Goal: Book appointment/travel/reservation

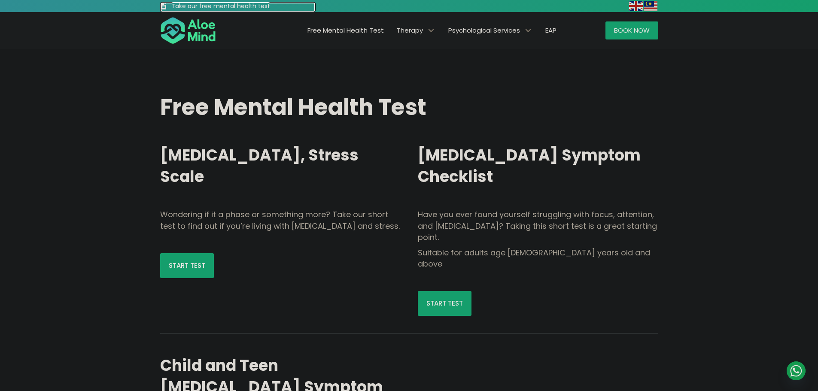
click at [190, 5] on h3 "Take our free mental health test" at bounding box center [243, 6] width 145 height 9
click at [644, 31] on span "Book Now" at bounding box center [632, 30] width 36 height 9
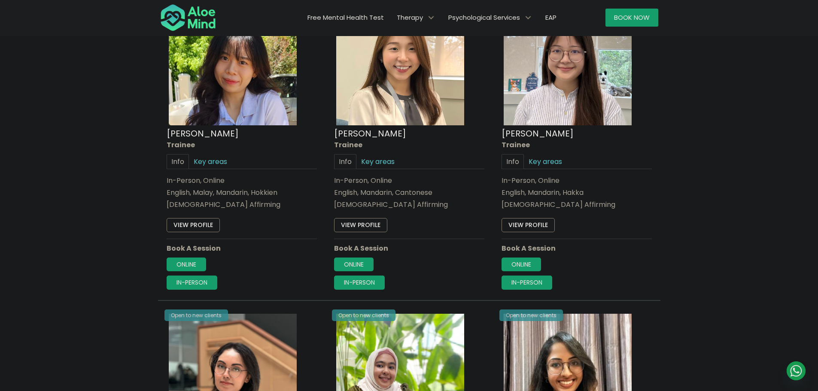
scroll to position [429, 0]
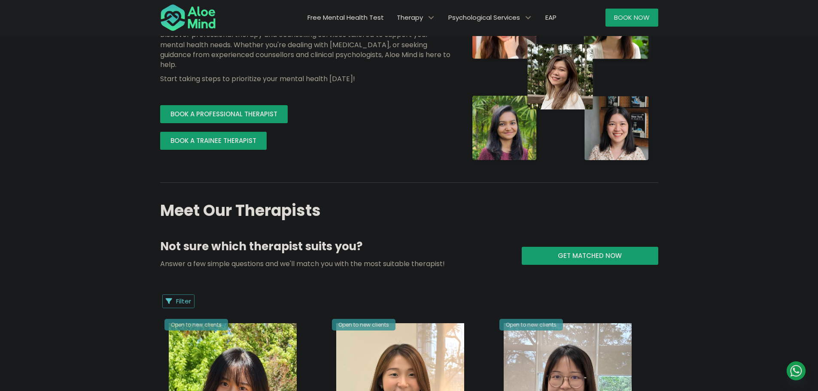
scroll to position [0, 0]
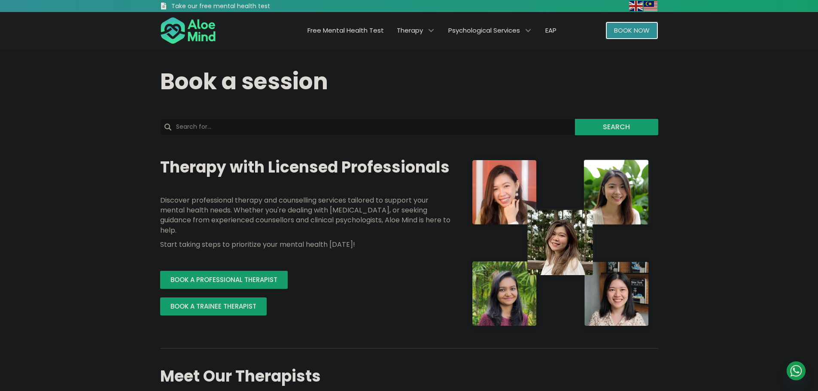
click at [617, 35] on link "Book Now" at bounding box center [631, 30] width 53 height 18
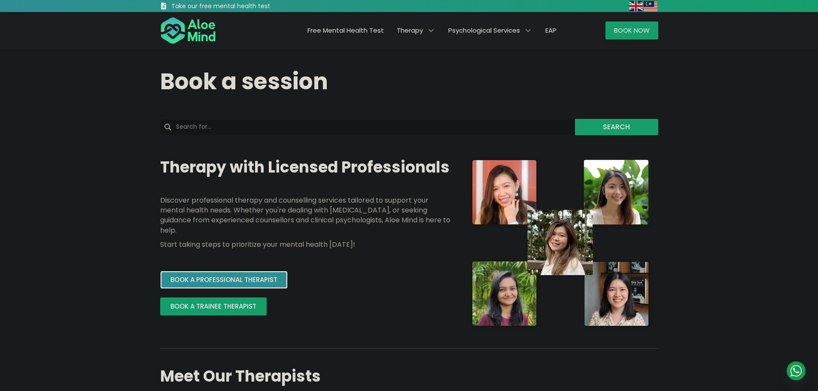
click at [241, 287] on link "BOOK A PROFESSIONAL THERAPIST" at bounding box center [223, 280] width 127 height 18
